Goal: Navigation & Orientation: Find specific page/section

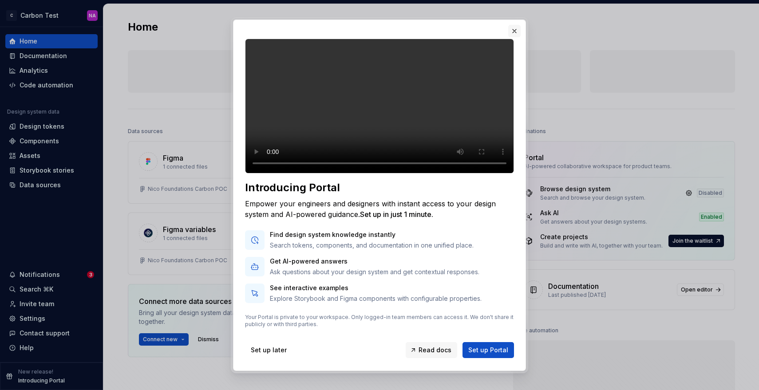
click at [515, 29] on button "button" at bounding box center [514, 31] width 12 height 12
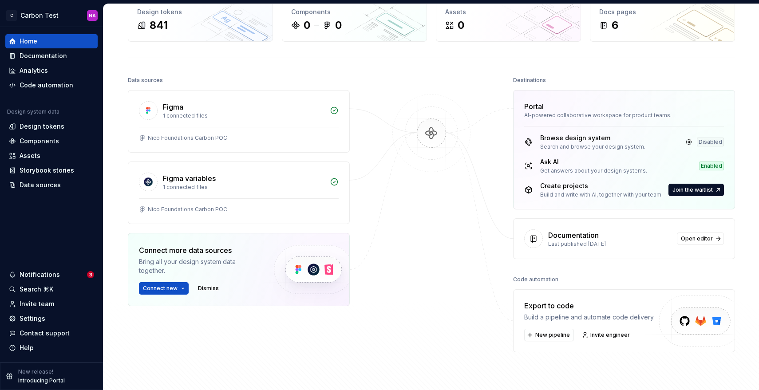
scroll to position [55, 0]
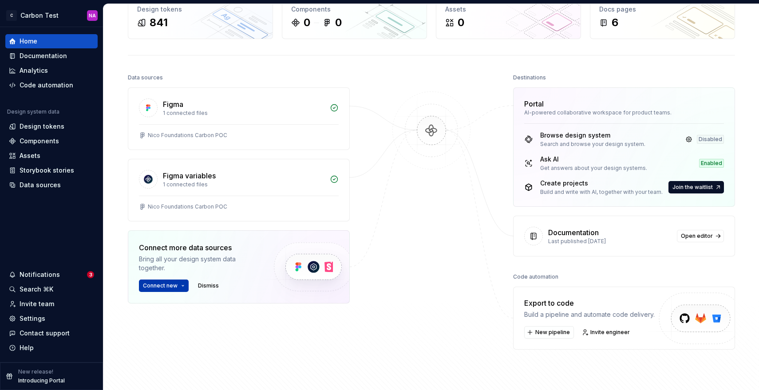
click at [165, 284] on span "Connect new" at bounding box center [160, 285] width 35 height 7
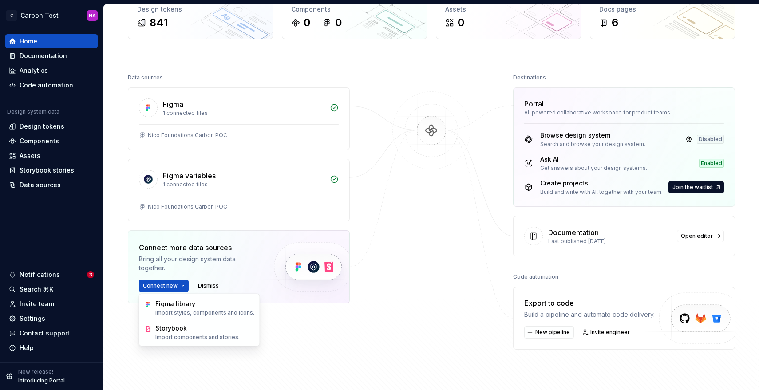
click at [344, 352] on div "Data sources Figma 1 connected files Nico Foundations Carbon POC Figma variable…" at bounding box center [431, 228] width 607 height 314
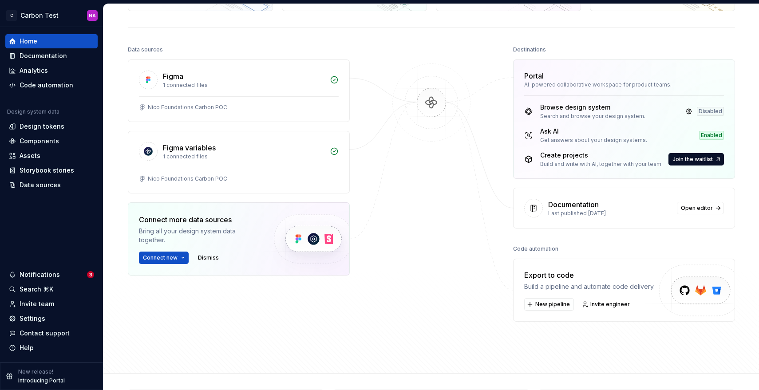
scroll to position [0, 0]
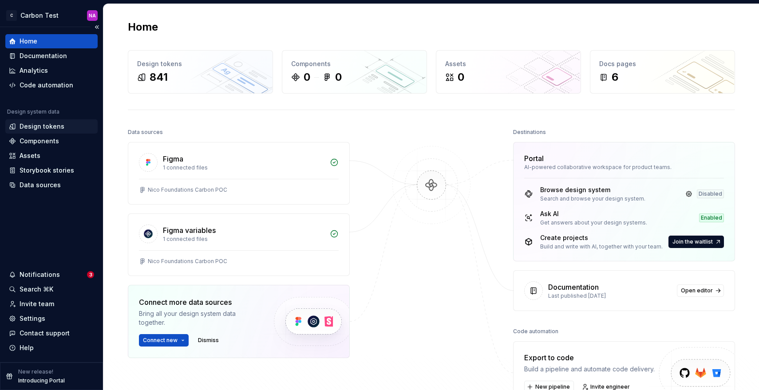
click at [35, 128] on div "Design tokens" at bounding box center [42, 126] width 45 height 9
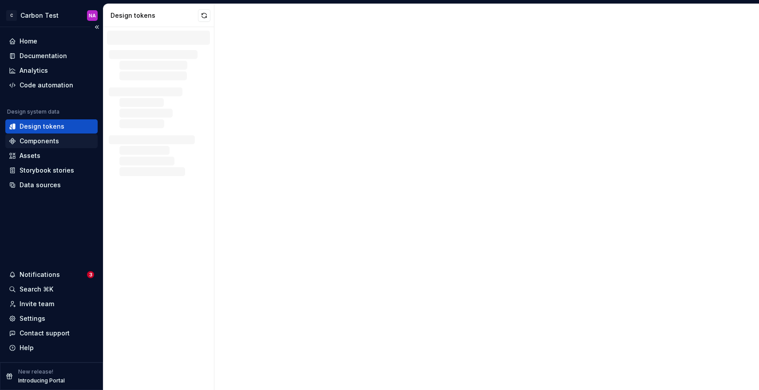
click at [33, 138] on div "Components" at bounding box center [39, 141] width 39 height 9
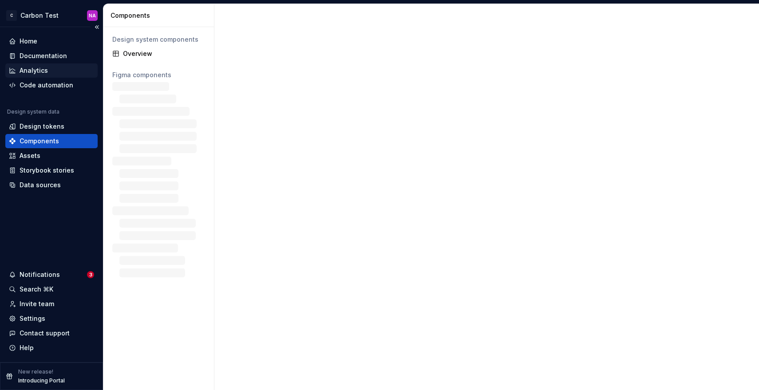
click at [32, 68] on div "Analytics" at bounding box center [34, 70] width 28 height 9
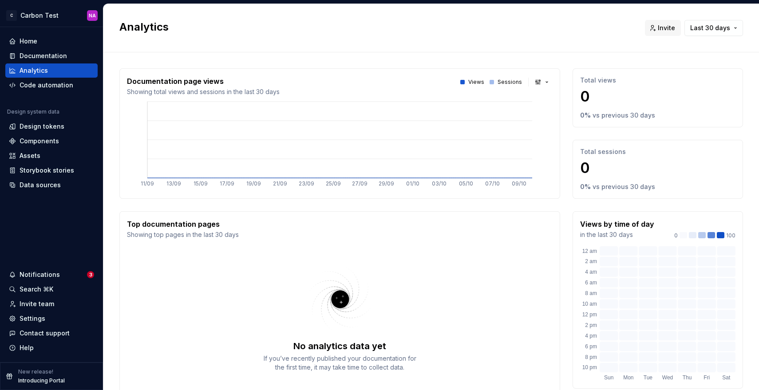
click at [628, 118] on p "vs previous 30 days" at bounding box center [623, 115] width 63 height 9
